Goal: Obtain resource: Obtain resource

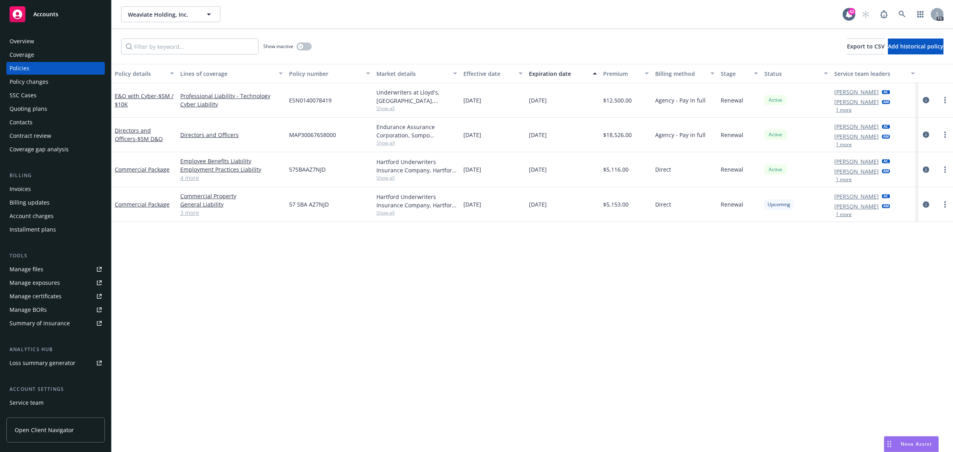
click at [36, 332] on div "Overview Coverage Policies Policy changes SSC Cases Quoting plans Contacts Cont…" at bounding box center [55, 249] width 98 height 428
click at [38, 326] on div "Summary of insurance" at bounding box center [40, 323] width 60 height 13
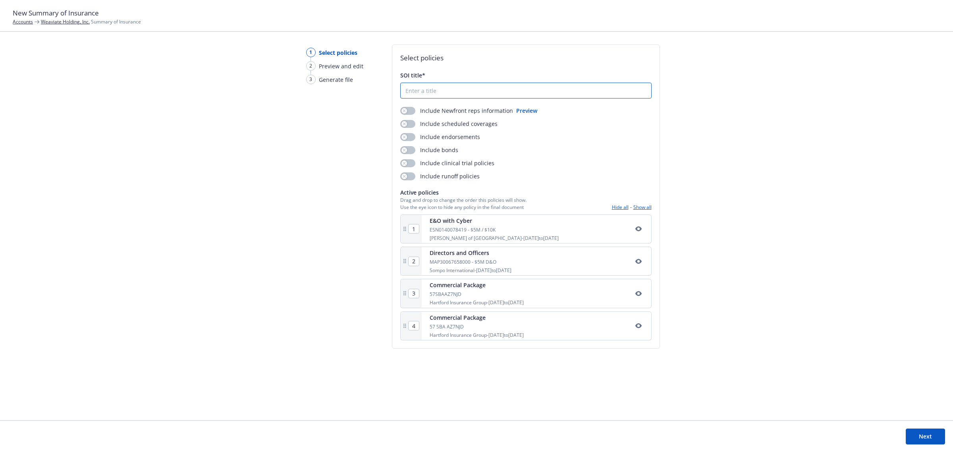
click at [459, 92] on input "SOI title*" at bounding box center [525, 90] width 250 height 15
type input "Weaviate SOI"
click at [928, 435] on button "Next" at bounding box center [924, 436] width 39 height 16
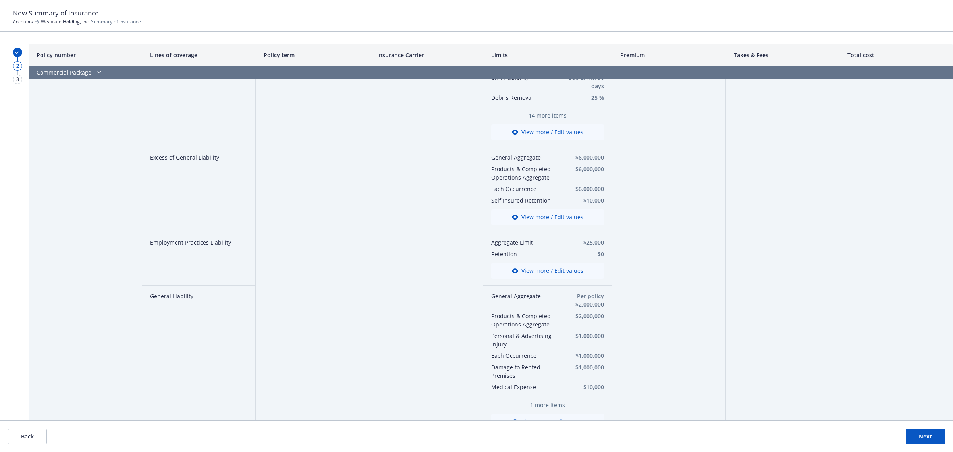
scroll to position [943, 0]
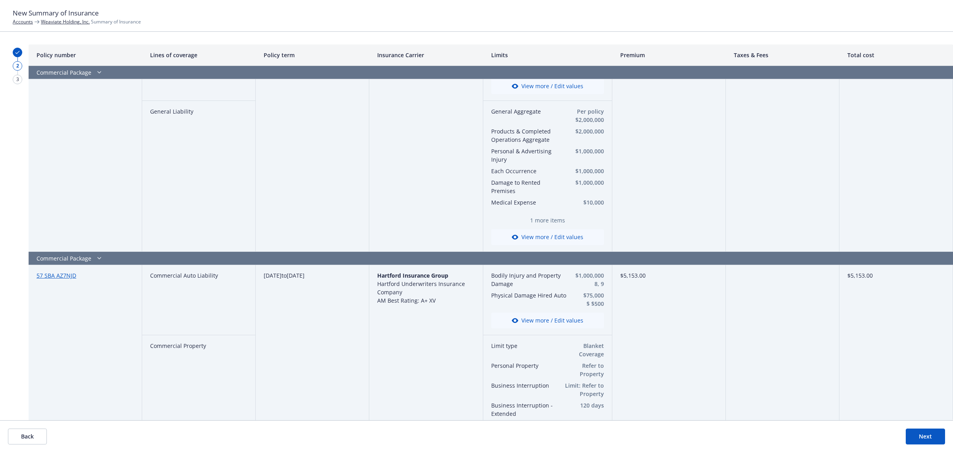
click at [929, 437] on button "Next" at bounding box center [924, 436] width 39 height 16
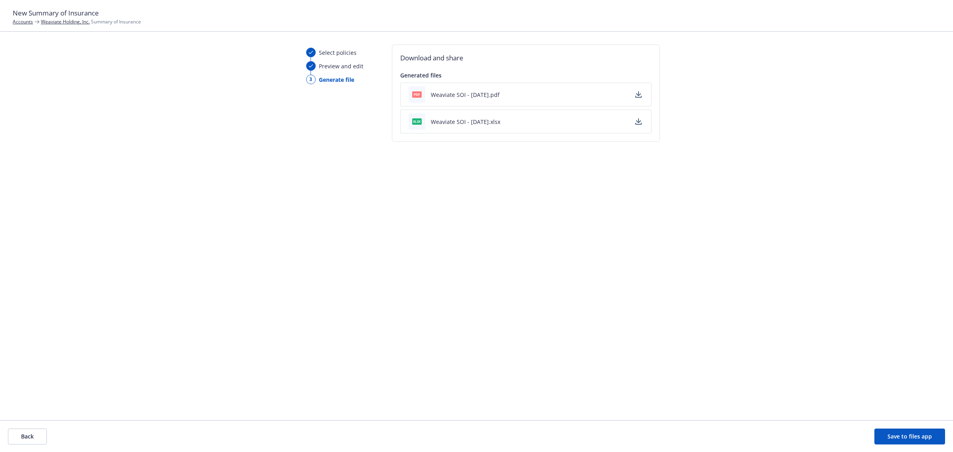
click at [455, 92] on button "Weaviate SOI - [DATE].pdf" at bounding box center [465, 94] width 69 height 8
click at [449, 94] on button "Weaviate SOI - [DATE].pdf" at bounding box center [465, 94] width 69 height 8
